Goal: Answer question/provide support

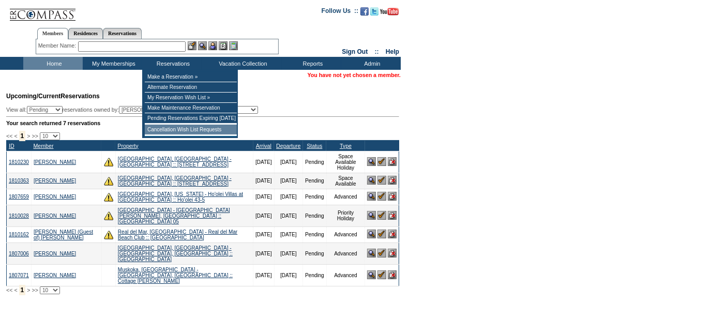
click at [170, 133] on td "Cancellation Wish List Requests" at bounding box center [191, 130] width 92 height 10
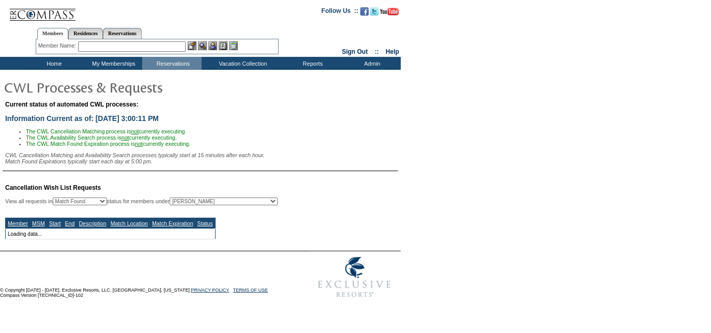
select select "50"
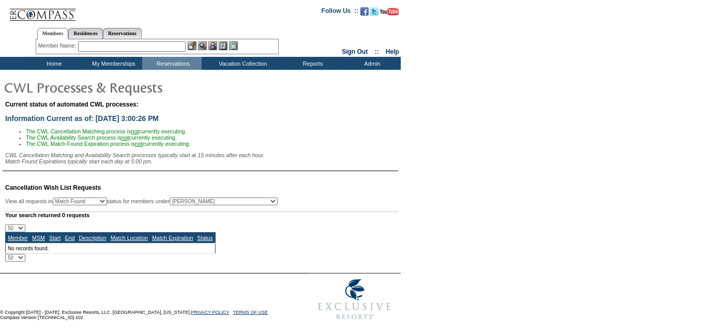
click at [143, 47] on input "text" at bounding box center [132, 46] width 108 height 10
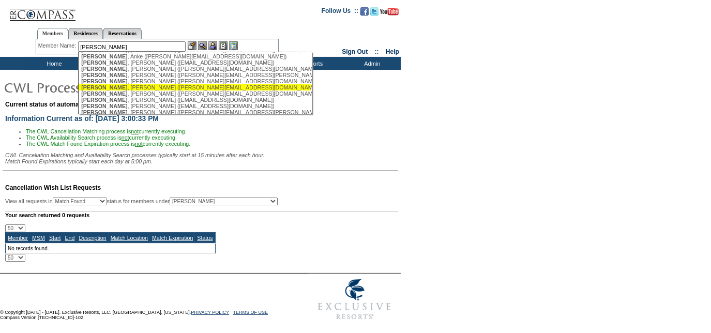
scroll to position [35, 0]
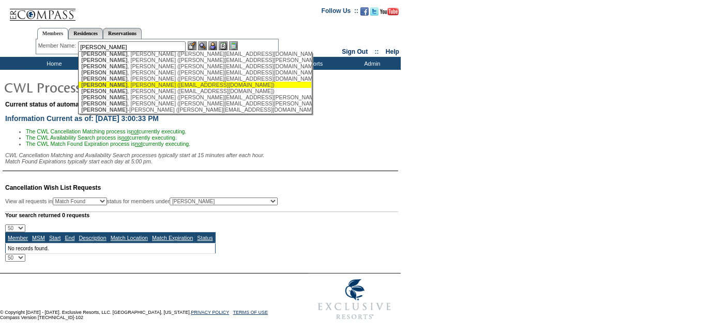
click at [130, 88] on div "[PERSON_NAME] ([EMAIL_ADDRESS][DOMAIN_NAME])" at bounding box center [194, 85] width 227 height 6
type input "[PERSON_NAME] ([EMAIL_ADDRESS][DOMAIN_NAME])"
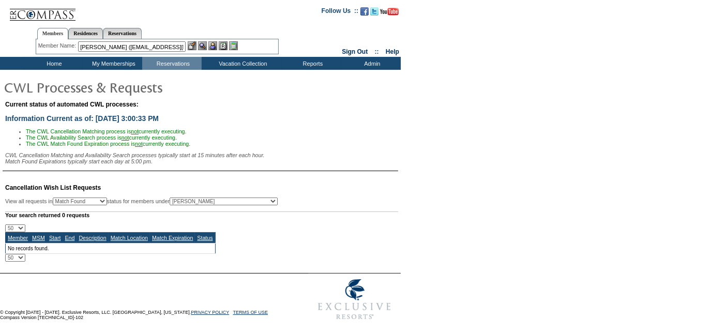
click at [216, 44] on img at bounding box center [212, 45] width 9 height 9
click at [201, 45] on img at bounding box center [202, 45] width 9 height 9
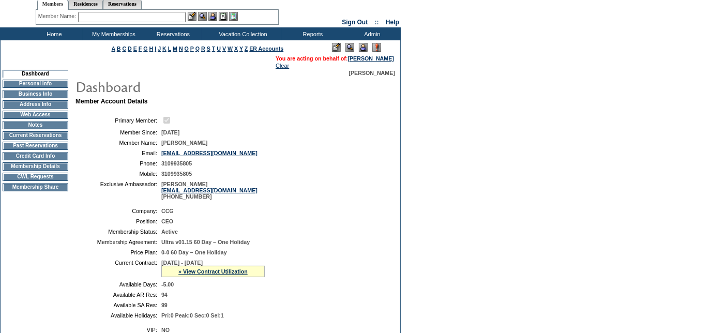
scroll to position [20, 0]
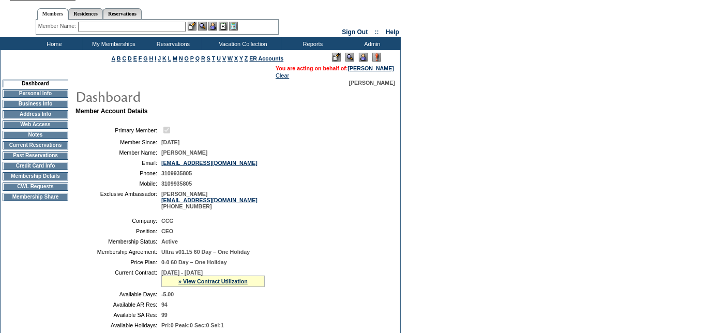
click at [28, 180] on td "Membership Details" at bounding box center [36, 176] width 66 height 8
